Goal: Task Accomplishment & Management: Use online tool/utility

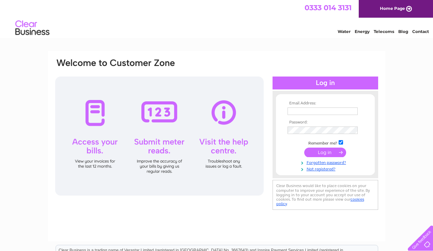
click at [298, 109] on input "text" at bounding box center [322, 111] width 70 height 7
type input "[EMAIL_ADDRESS][DOMAIN_NAME]"
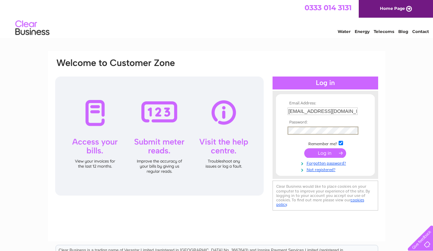
click at [319, 150] on input "submit" at bounding box center [325, 153] width 42 height 10
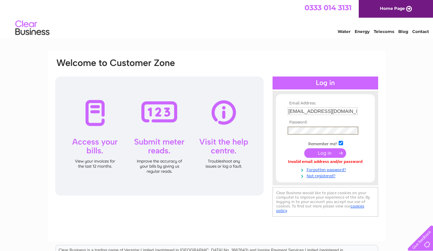
click at [304, 148] on input "submit" at bounding box center [325, 153] width 42 height 10
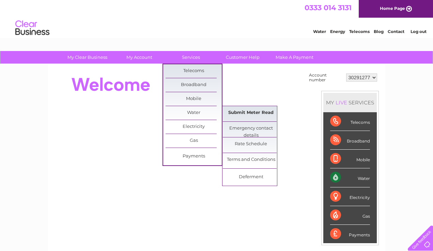
click at [259, 112] on link "Submit Meter Read" at bounding box center [251, 113] width 56 height 14
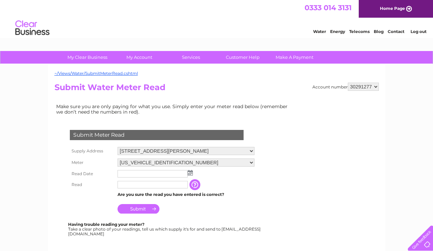
click at [139, 174] on input "text" at bounding box center [152, 173] width 70 height 7
click at [192, 174] on img at bounding box center [190, 173] width 5 height 5
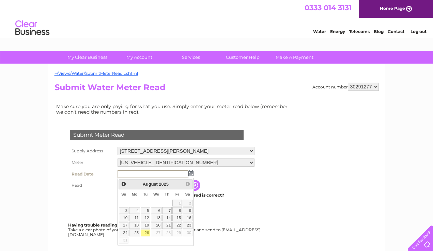
click at [146, 232] on link "26" at bounding box center [146, 233] width 10 height 7
type input "2025/08/26"
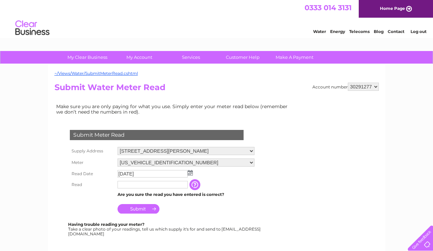
click at [137, 186] on input "text" at bounding box center [152, 184] width 70 height 7
type input "485"
click at [237, 182] on td "The reading you have just taken from your water meter. Our records indicate you…" at bounding box center [229, 185] width 54 height 12
click at [134, 212] on input "Submit" at bounding box center [138, 209] width 42 height 10
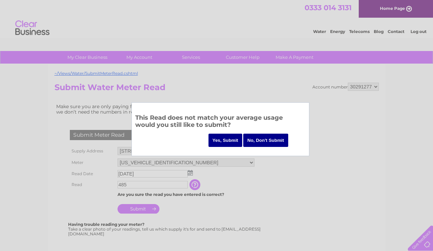
click at [226, 141] on input "Yes, Submit" at bounding box center [225, 140] width 34 height 13
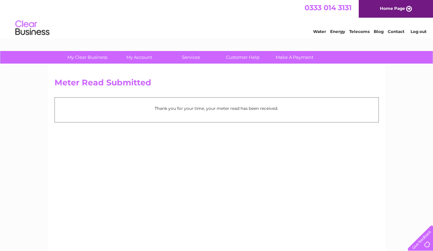
click at [35, 27] on img at bounding box center [32, 28] width 35 height 21
